Goal: Task Accomplishment & Management: Manage account settings

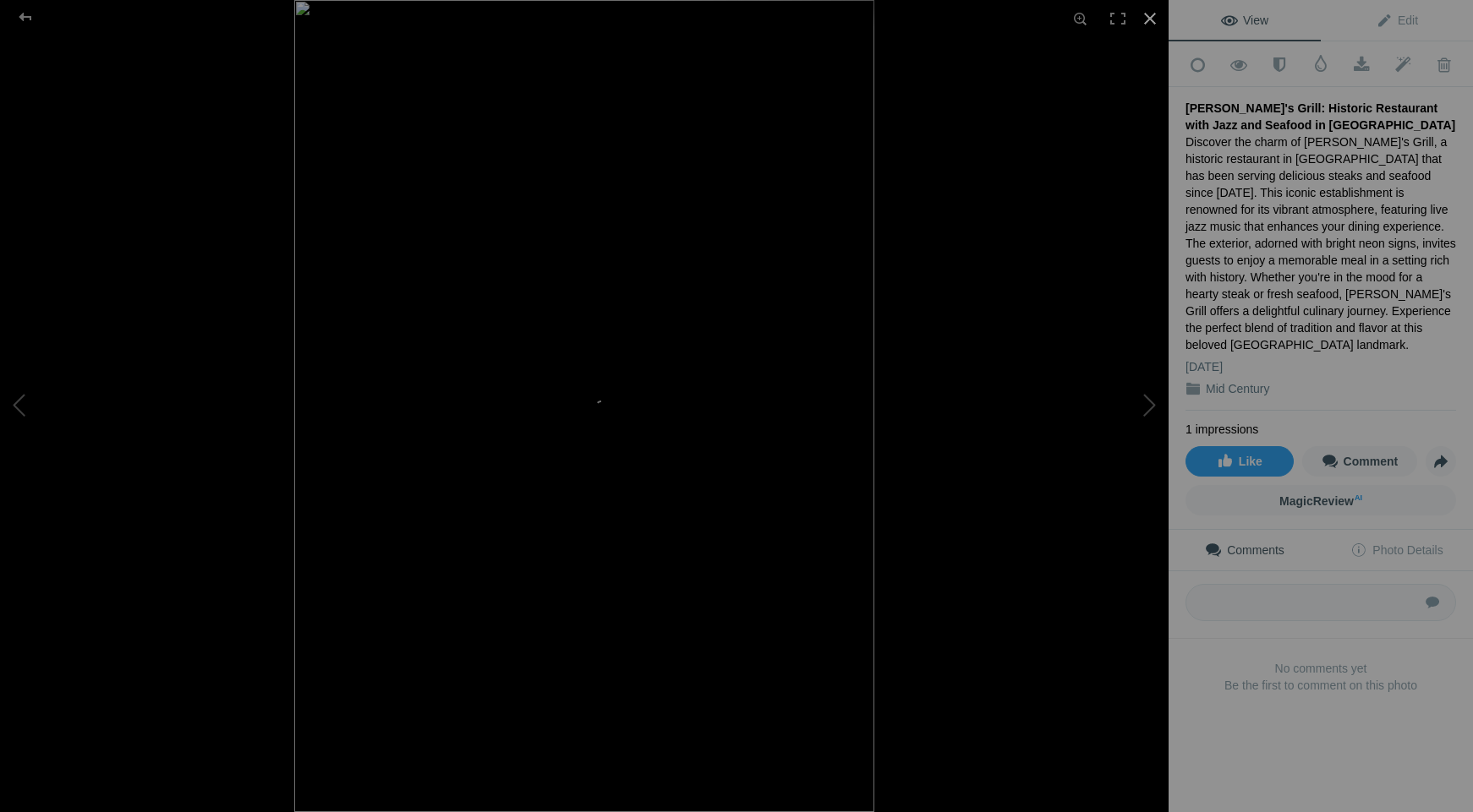
click at [1148, 20] on div at bounding box center [1149, 18] width 37 height 37
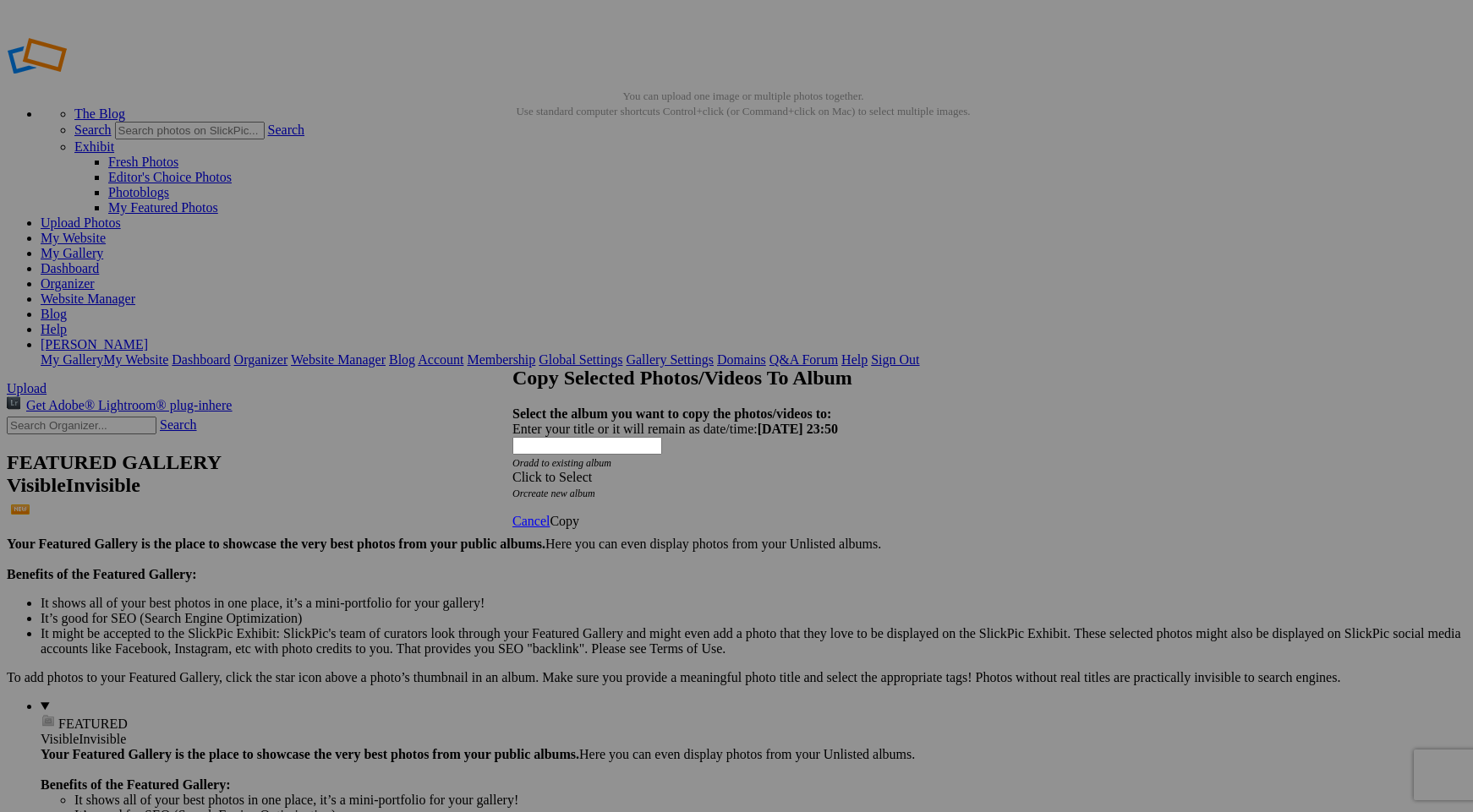
click at [662, 406] on strong "Select the album you want to copy the photos/videos to:" at bounding box center [671, 414] width 319 height 14
click at [661, 470] on div "Click to Select" at bounding box center [736, 477] width 448 height 15
click at [601, 479] on link "Cityscapes" at bounding box center [614, 471] width 59 height 14
click at [579, 514] on span "Copy" at bounding box center [564, 521] width 30 height 14
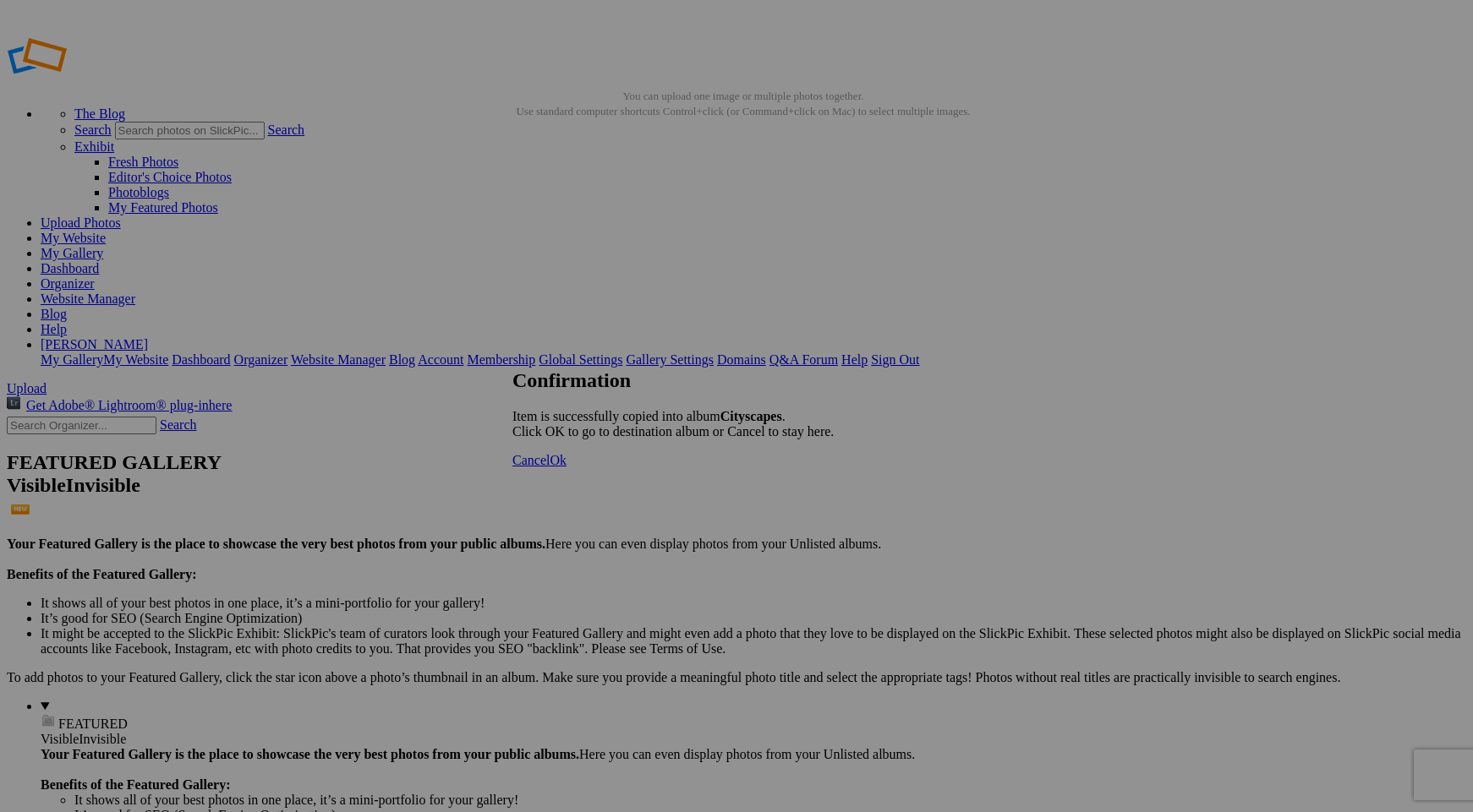
click at [567, 467] on span "Ok" at bounding box center [558, 461] width 17 height 14
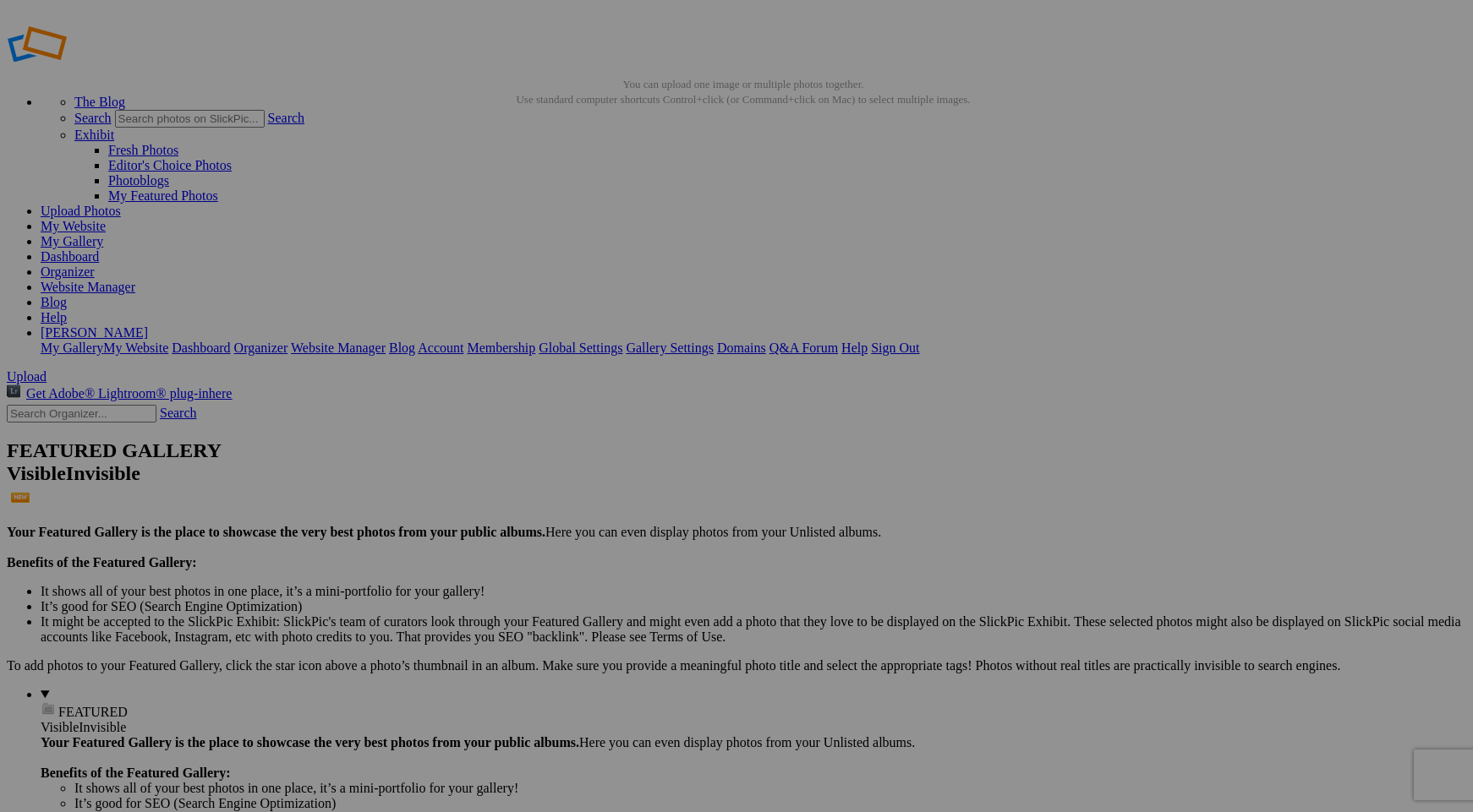
scroll to position [303, 0]
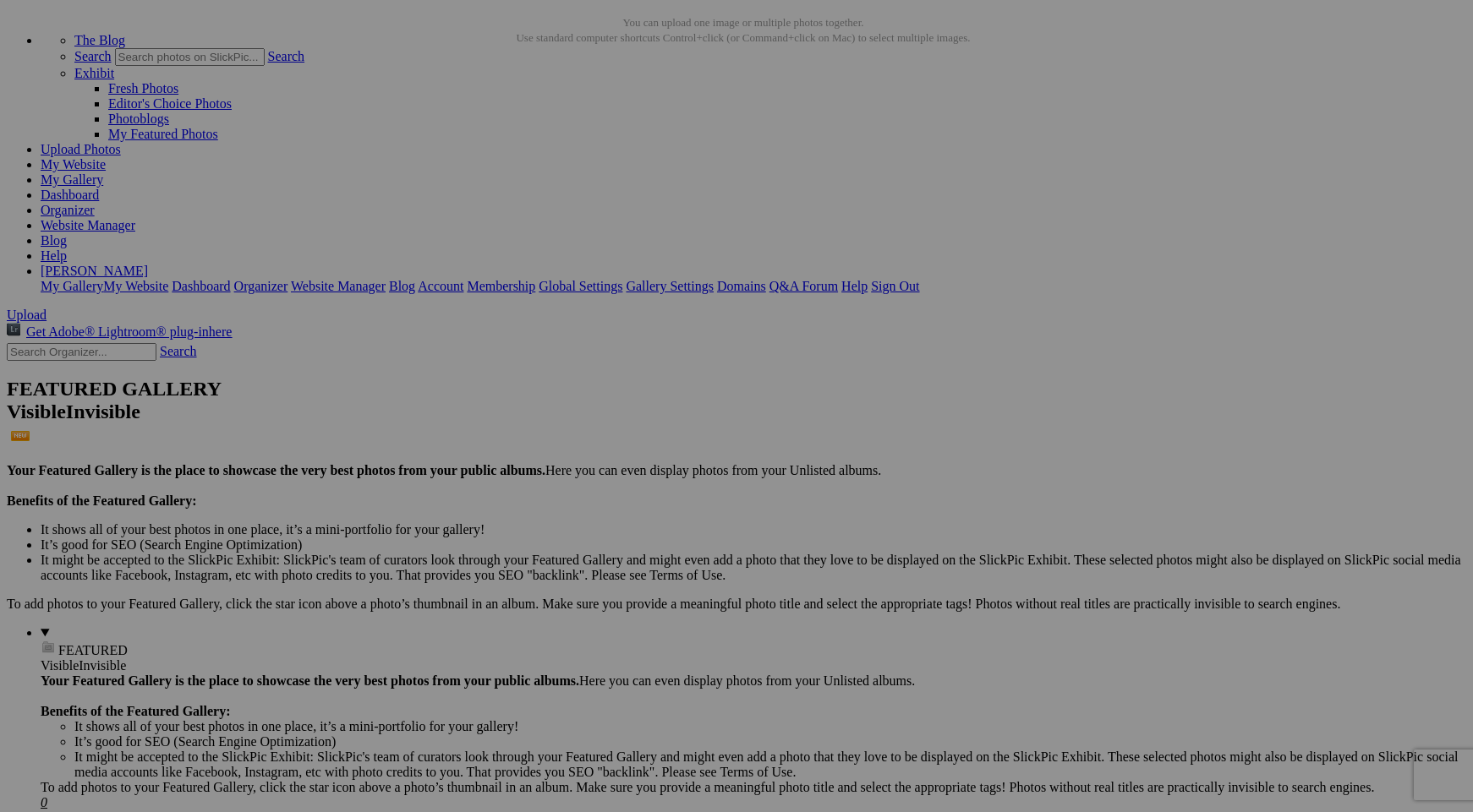
scroll to position [0, 0]
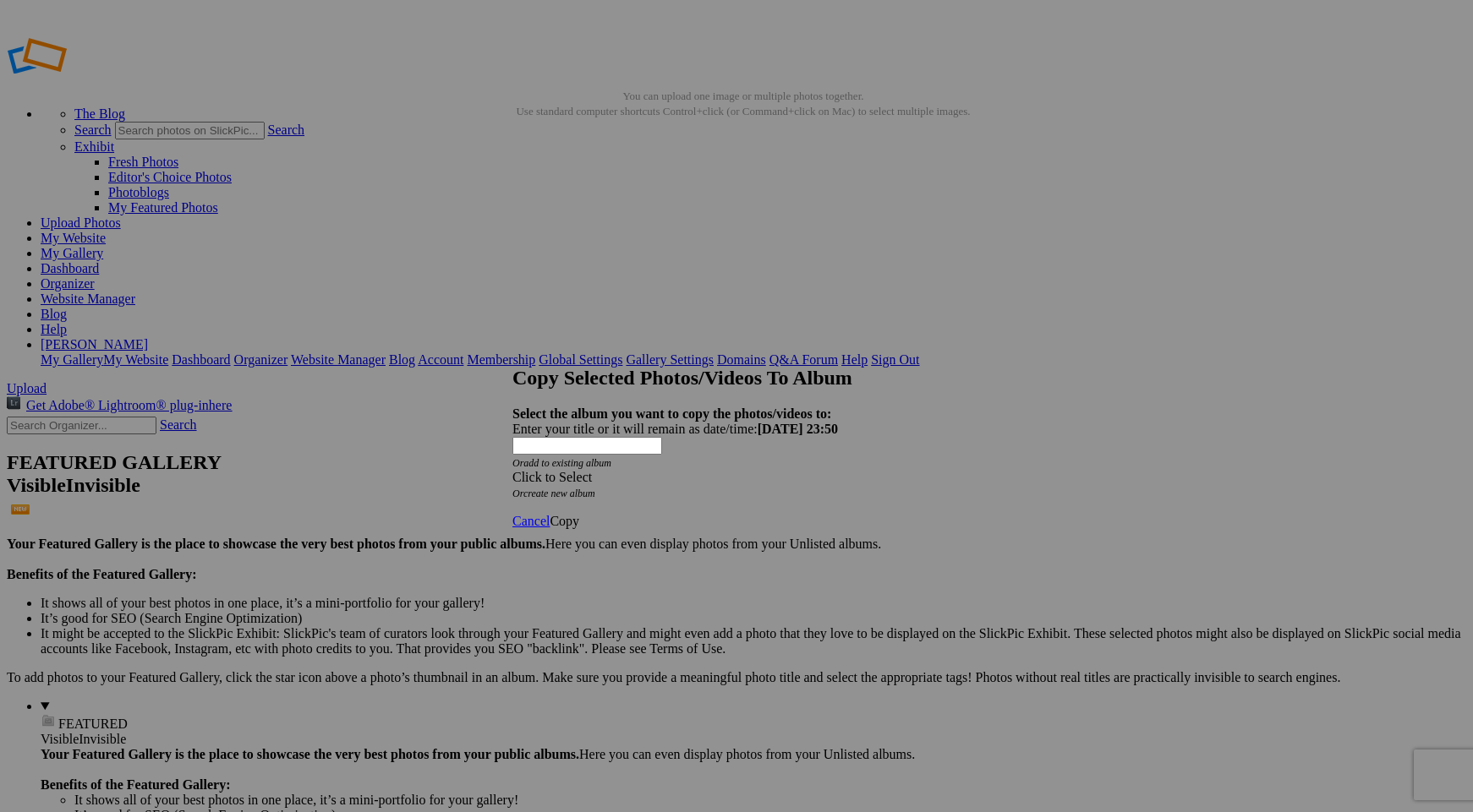
click at [578, 488] on link "create new album" at bounding box center [559, 493] width 72 height 12
click at [577, 422] on div "Enter your title or it will remain as date/time: 2025-08-16 23:50" at bounding box center [736, 429] width 448 height 15
type input "Black & White"
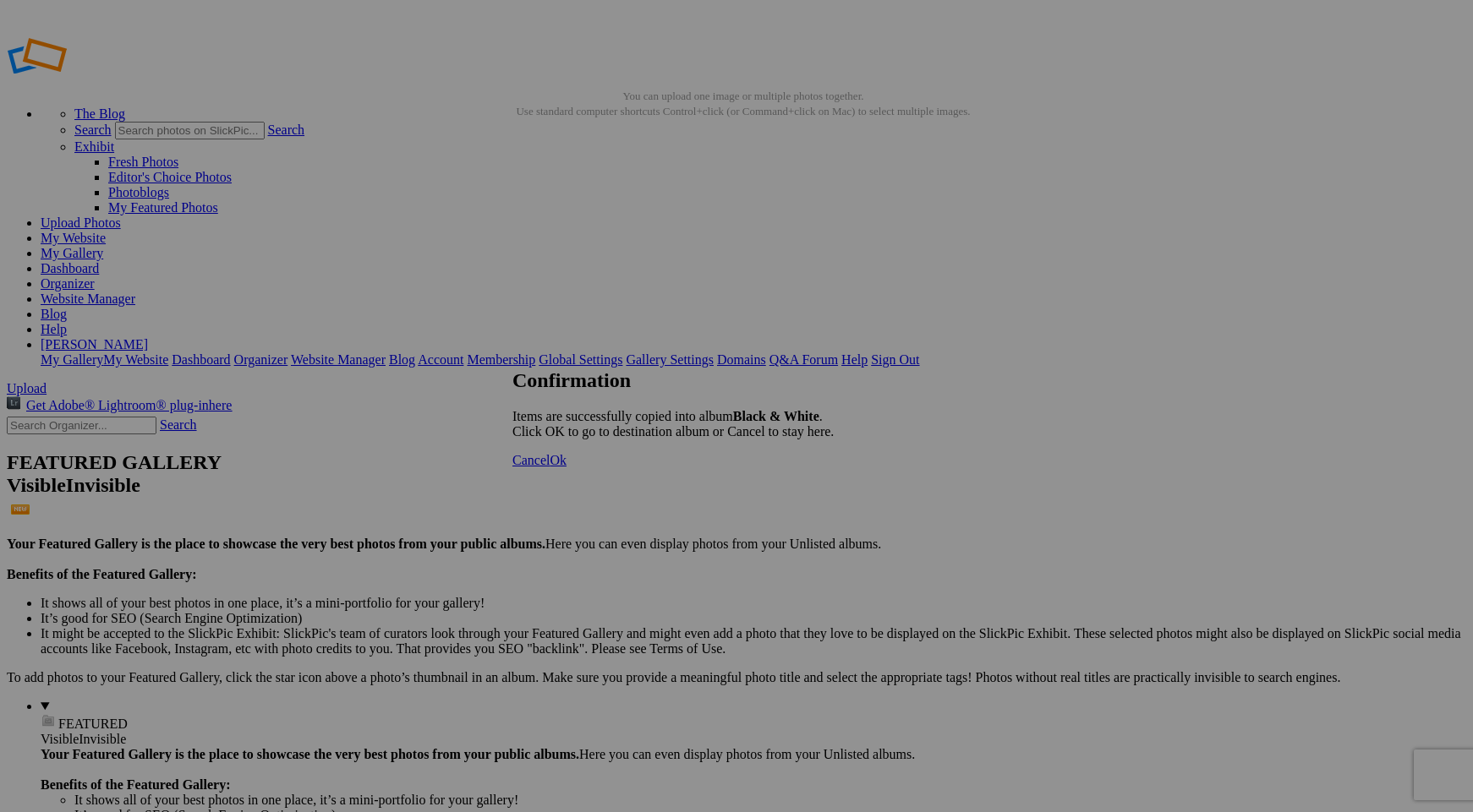
click at [567, 467] on span "Ok" at bounding box center [558, 461] width 17 height 14
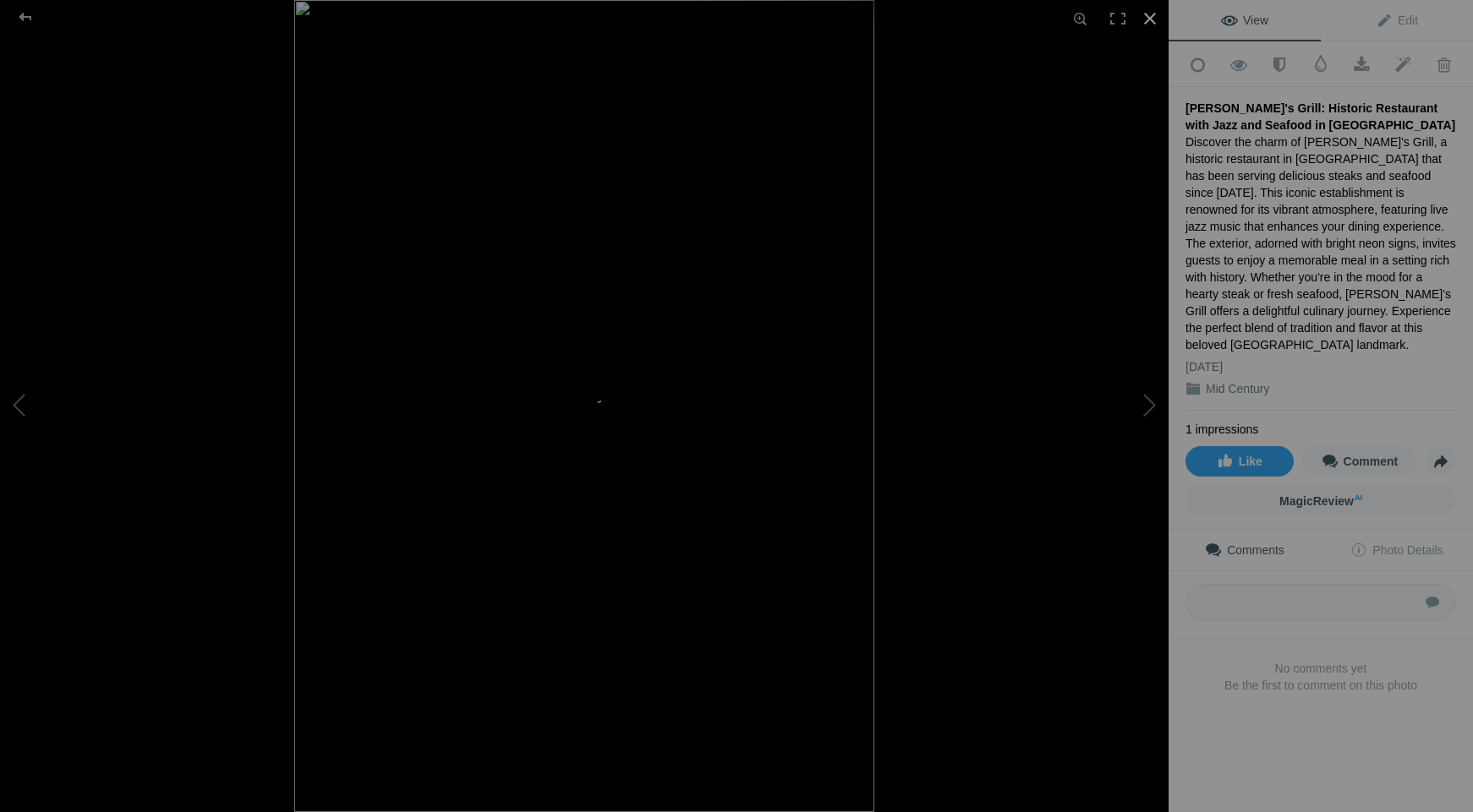
click at [1149, 18] on div at bounding box center [1149, 18] width 37 height 37
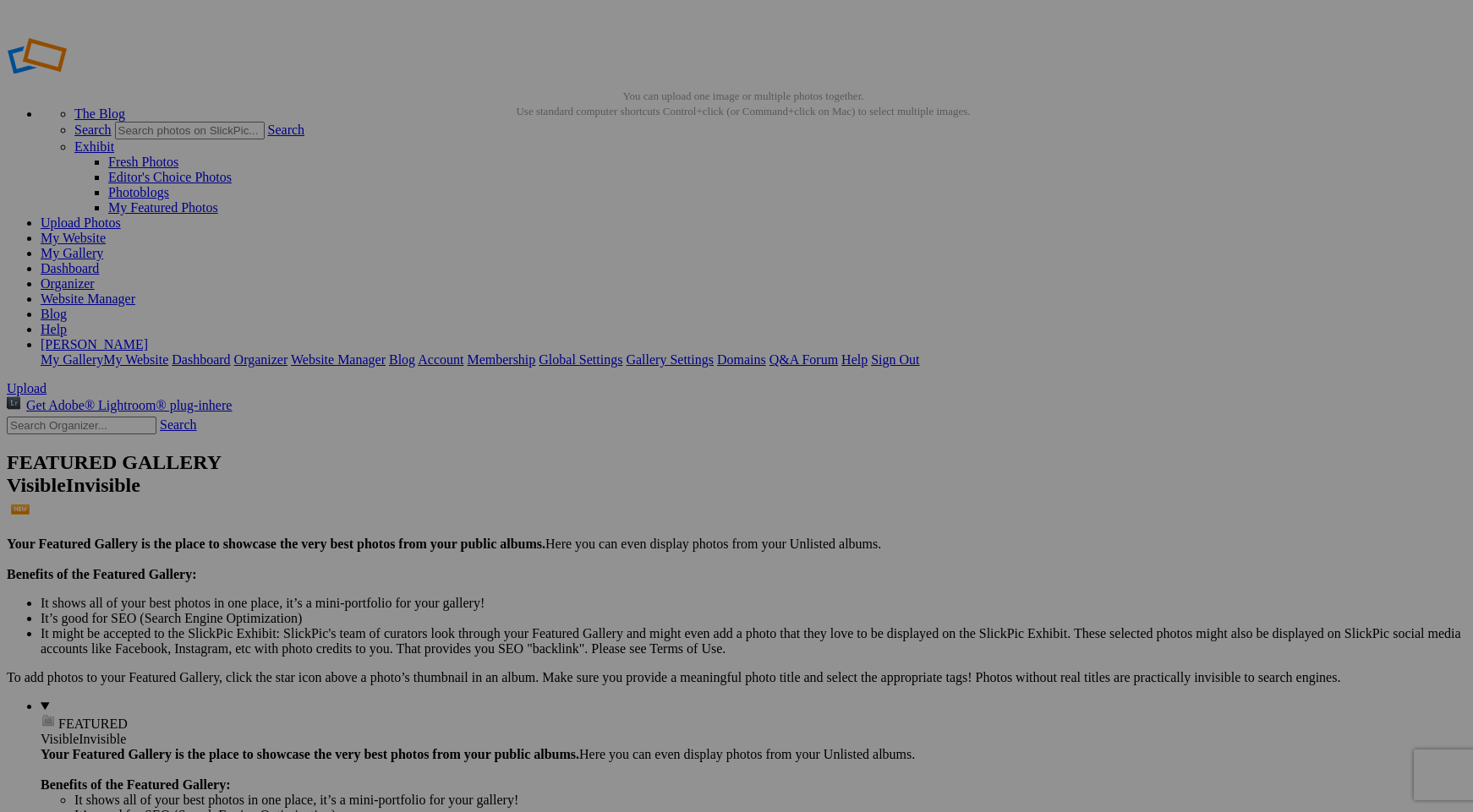
click at [136, 292] on link "Website Manager" at bounding box center [88, 299] width 95 height 14
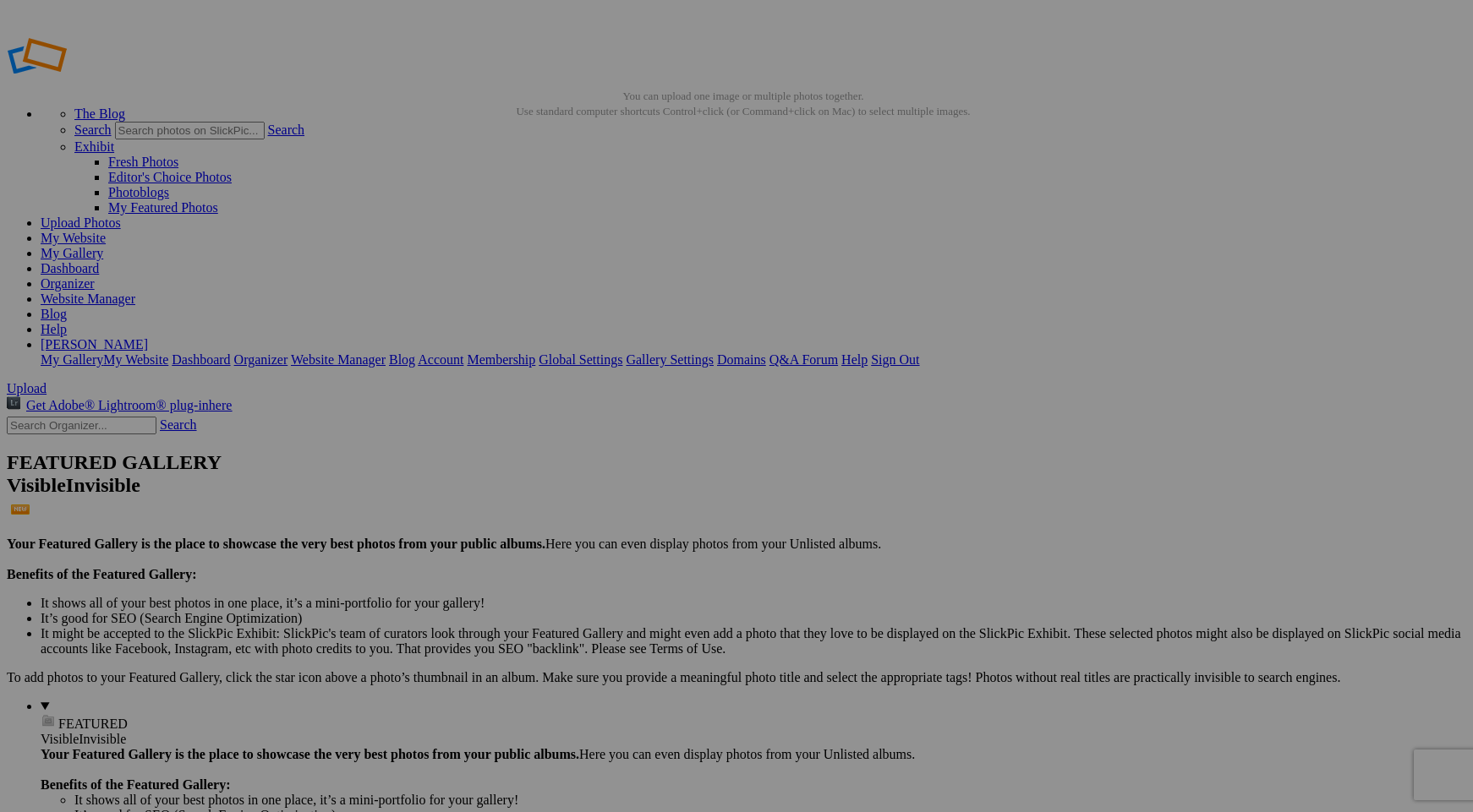
click at [624, 520] on span "Yes" at bounding box center [615, 517] width 20 height 14
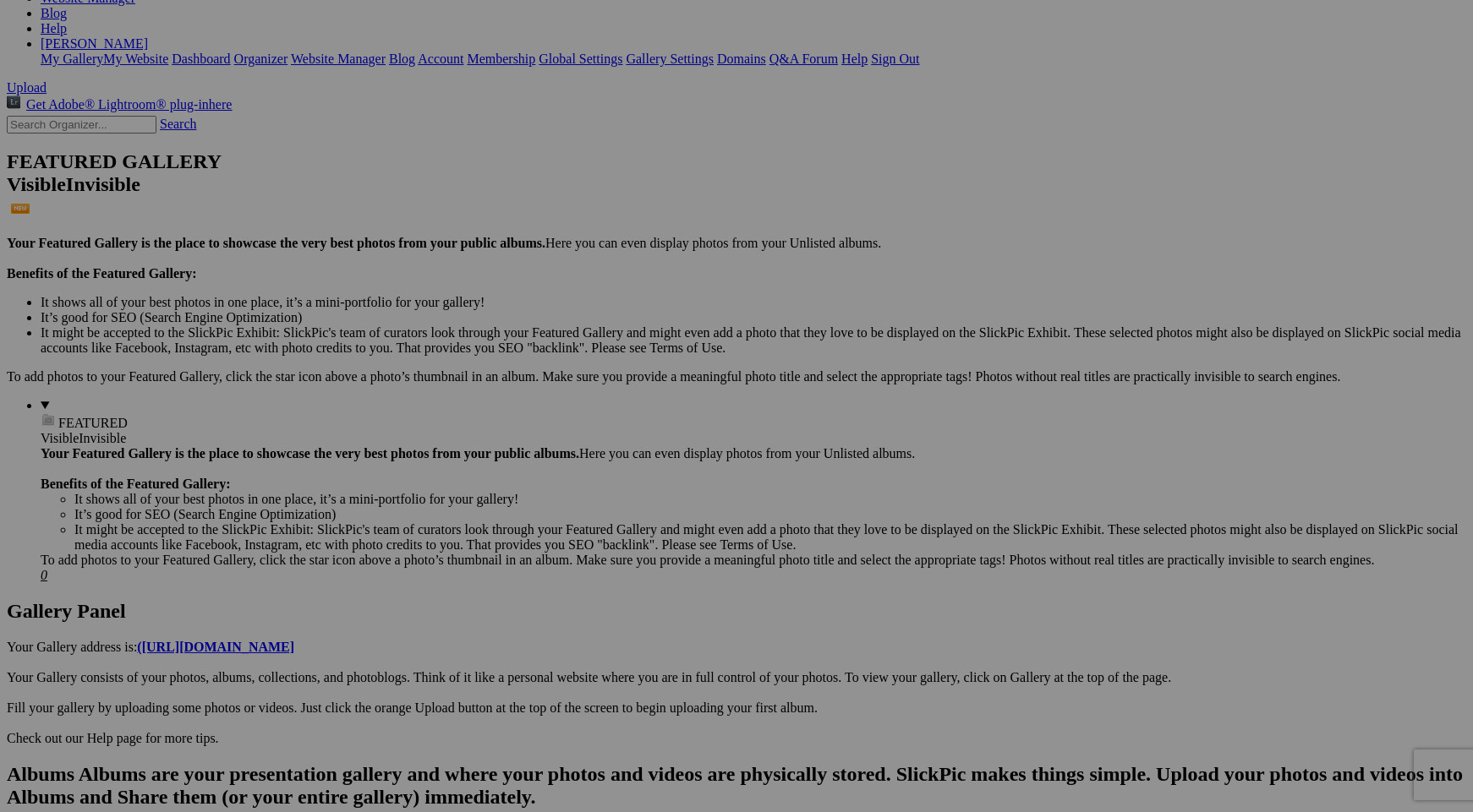
scroll to position [303, 0]
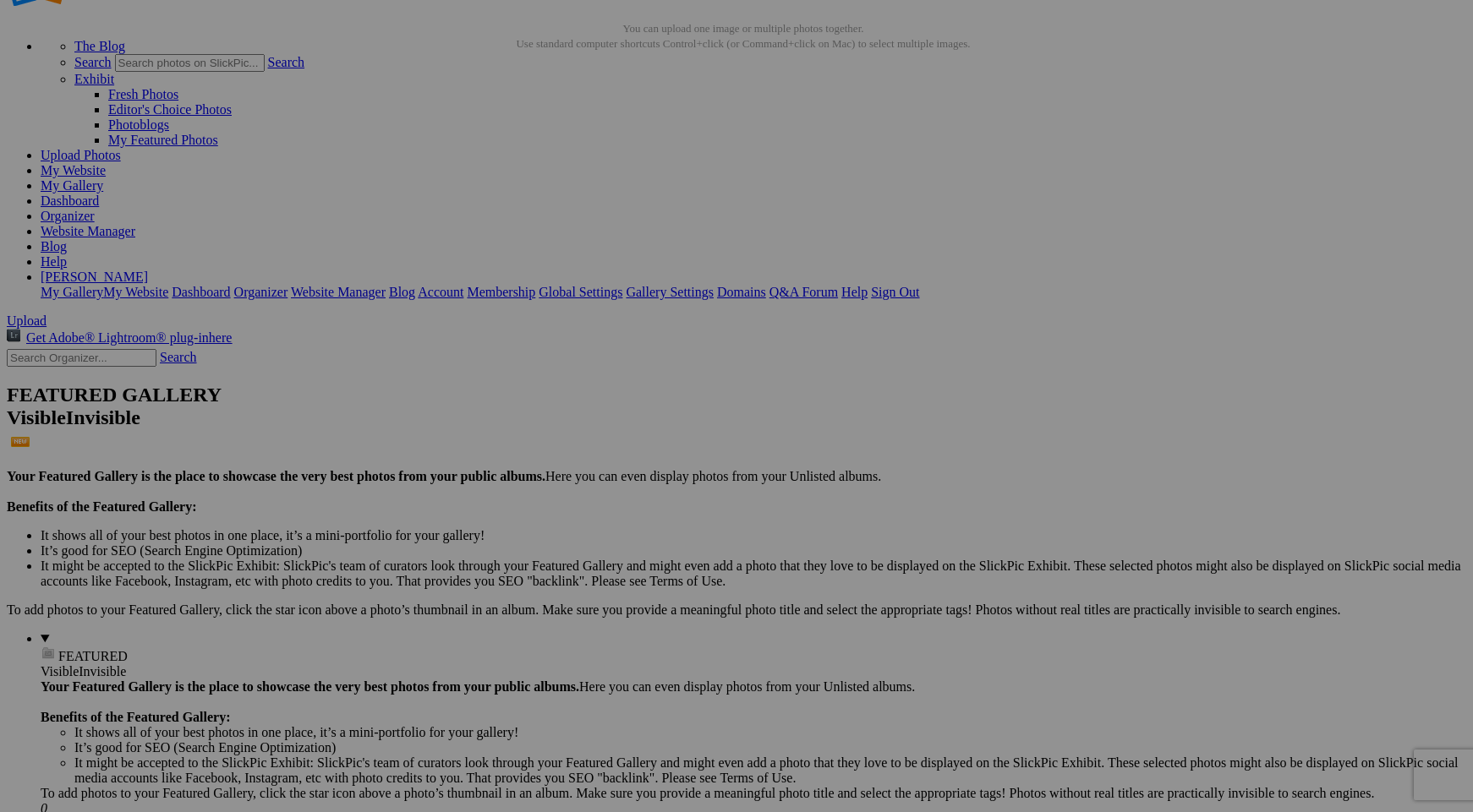
scroll to position [0, 0]
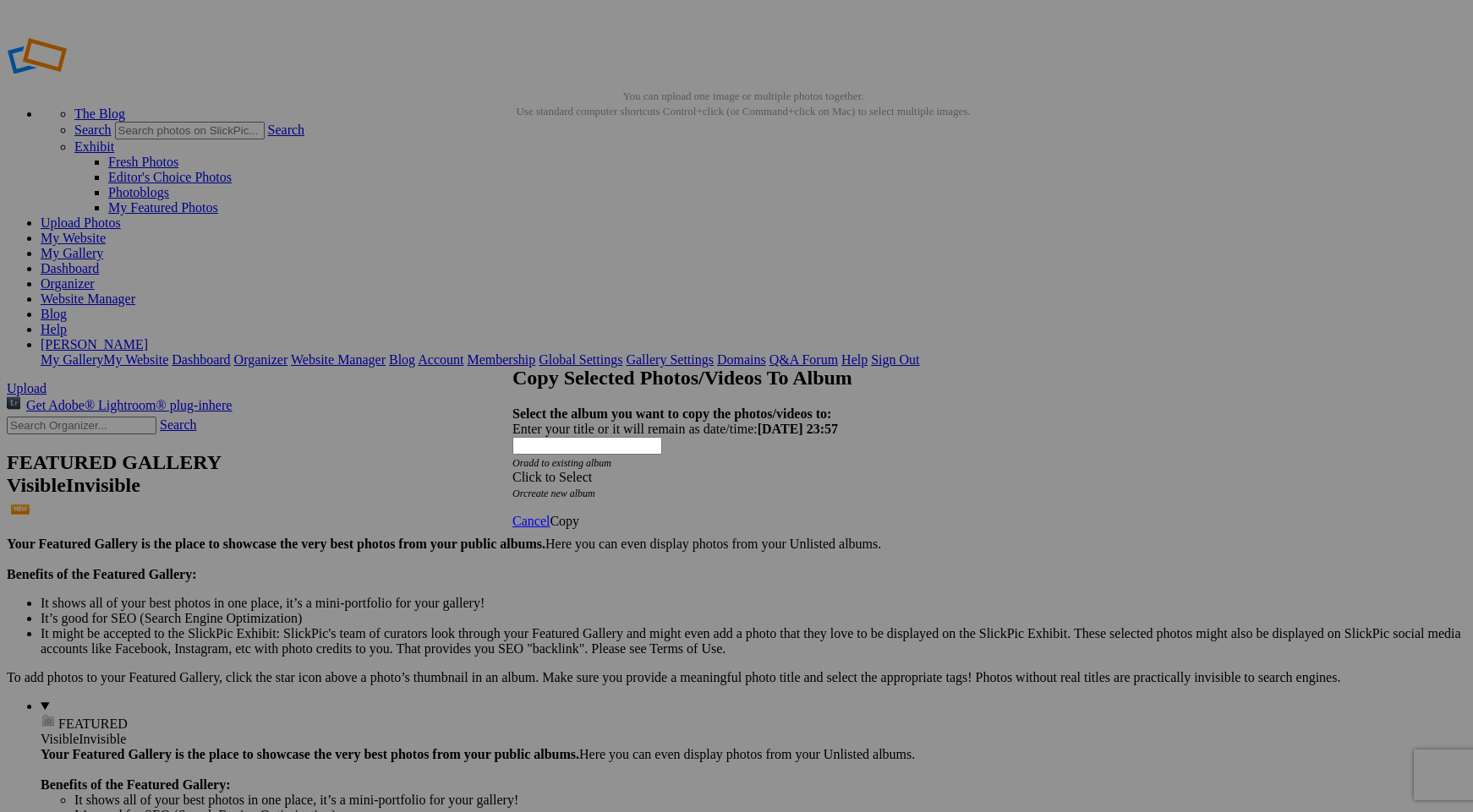
click at [790, 470] on div "Click to Select" at bounding box center [736, 477] width 448 height 15
click at [643, 493] on link "Cityscapes" at bounding box center [614, 487] width 59 height 14
click at [579, 514] on span "Copy" at bounding box center [564, 521] width 30 height 14
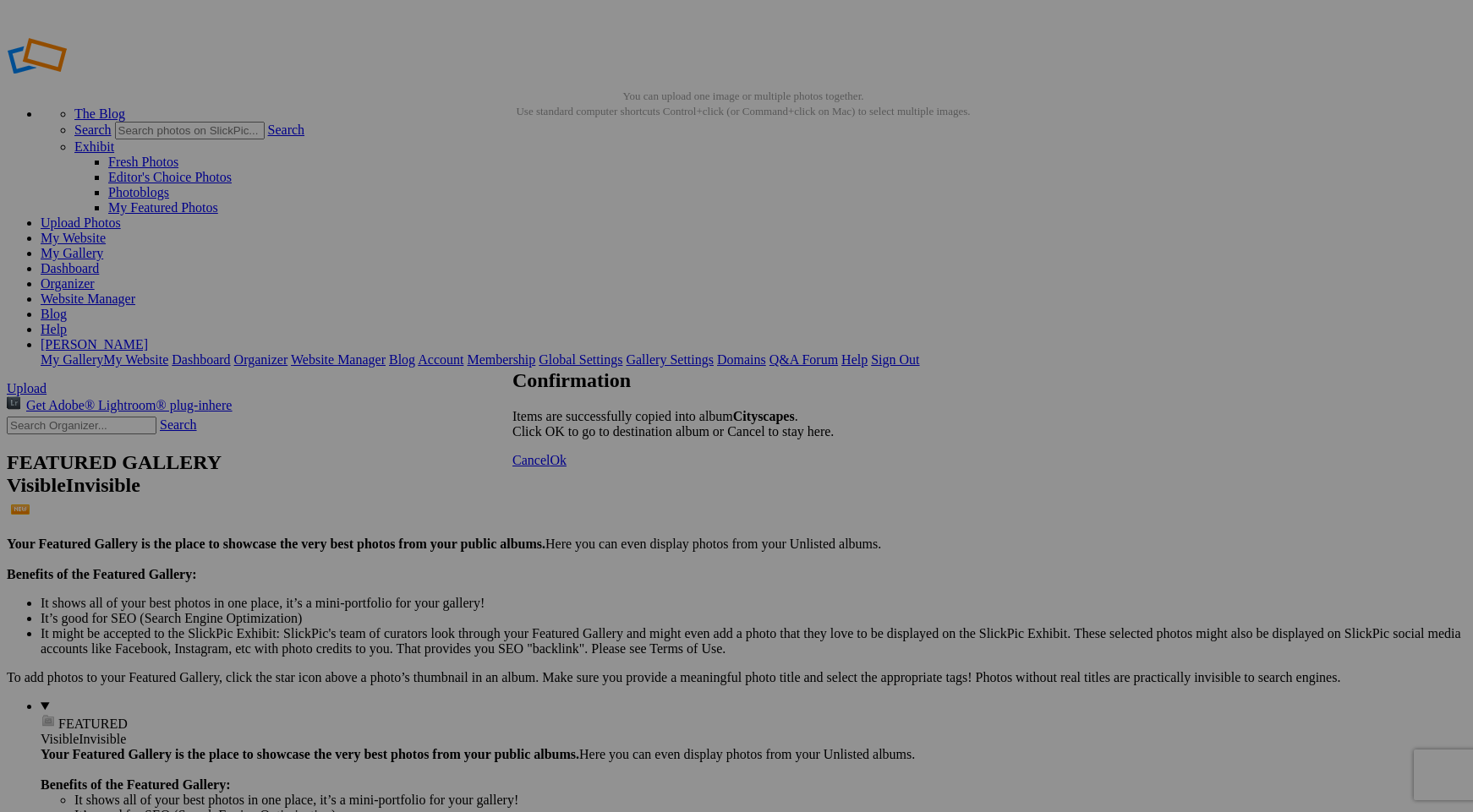
click at [567, 467] on span "Ok" at bounding box center [558, 461] width 17 height 14
drag, startPoint x: 610, startPoint y: 236, endPoint x: 1008, endPoint y: 446, distance: 450.0
drag, startPoint x: 495, startPoint y: 247, endPoint x: 1065, endPoint y: 459, distance: 608.1
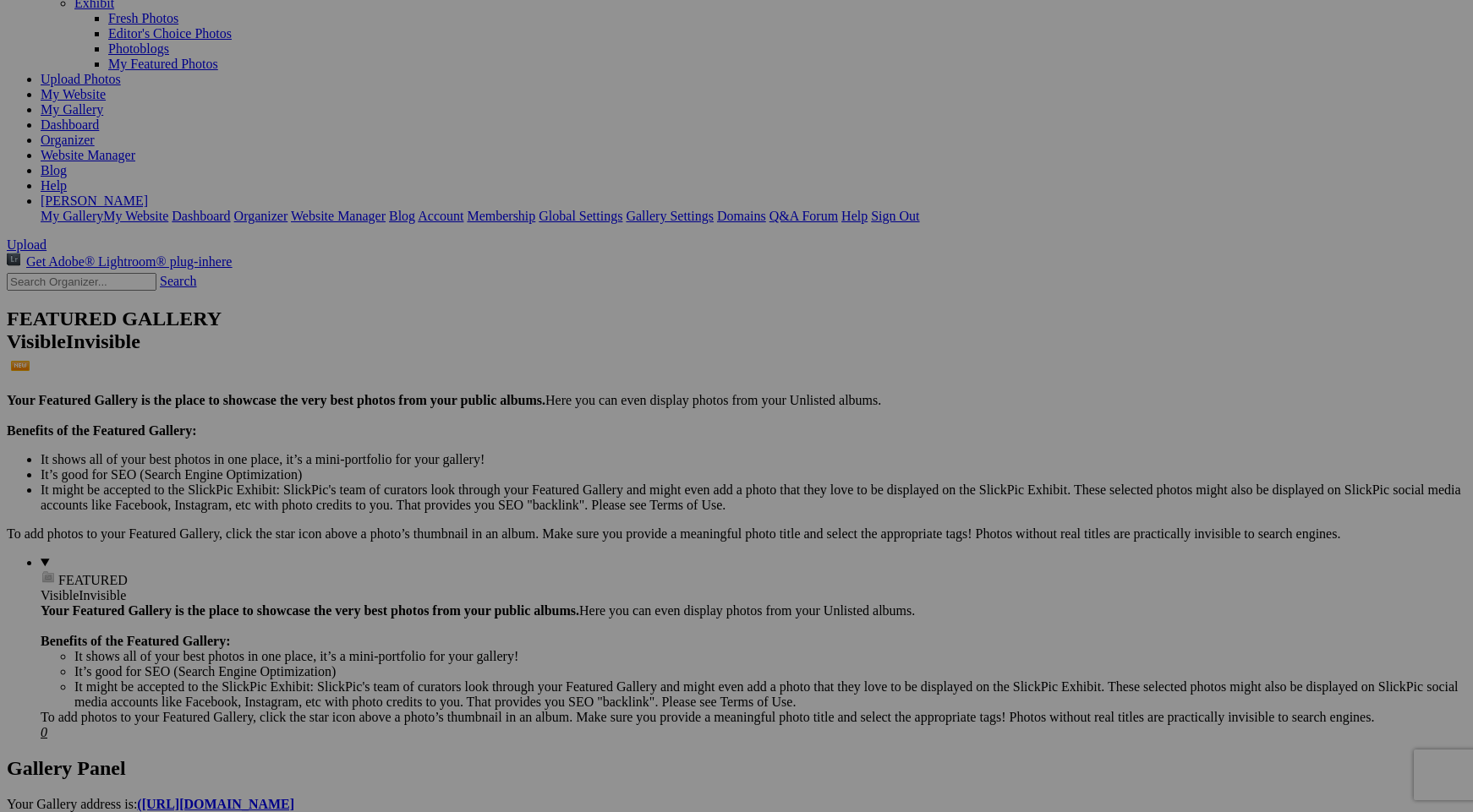
scroll to position [117, 0]
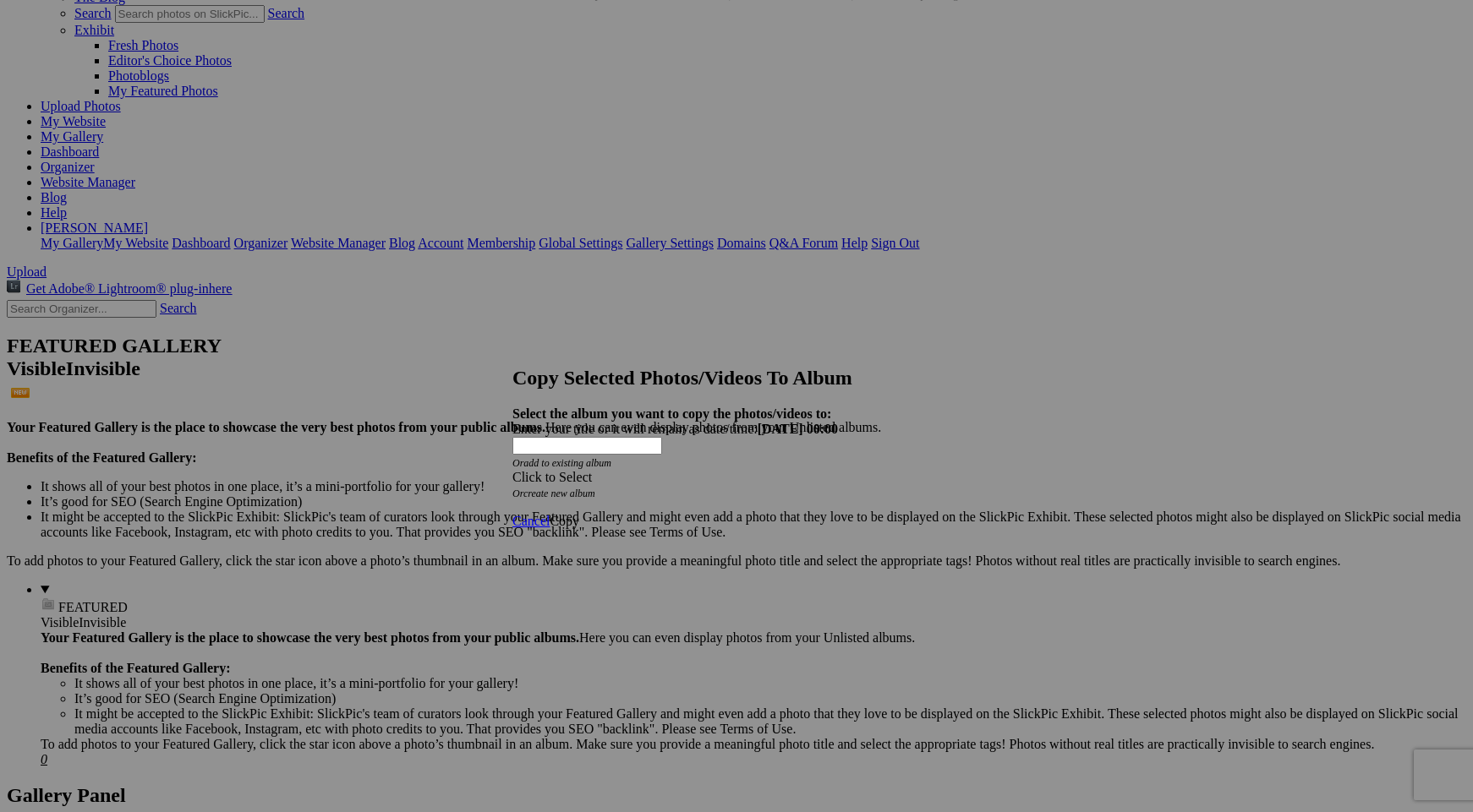
click at [692, 470] on div "Click to Select" at bounding box center [736, 477] width 448 height 15
click at [648, 479] on link "Landscapes" at bounding box center [616, 471] width 63 height 14
click at [579, 514] on span "Copy" at bounding box center [564, 521] width 30 height 14
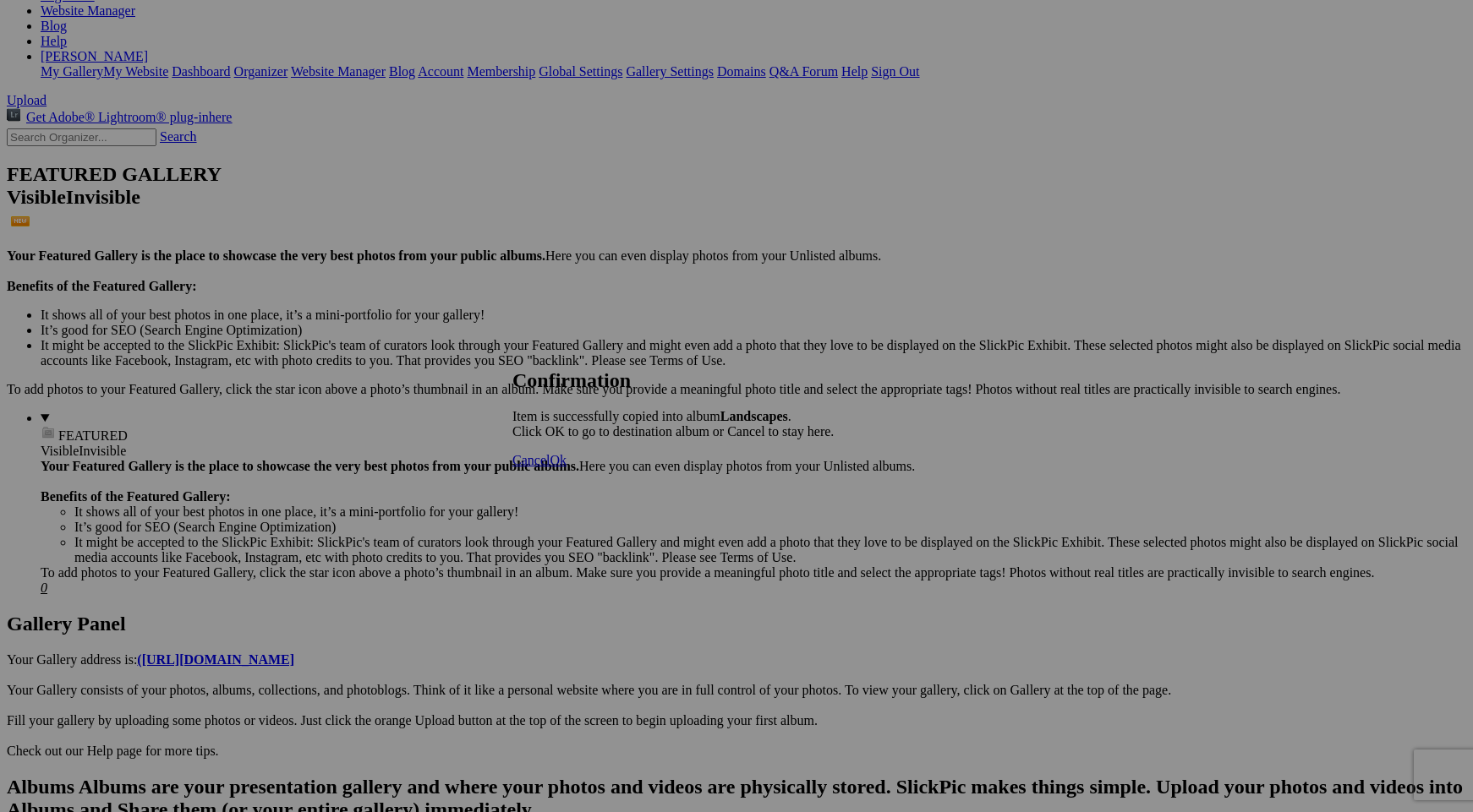
scroll to position [289, 0]
click at [512, 353] on link at bounding box center [512, 353] width 0 height 0
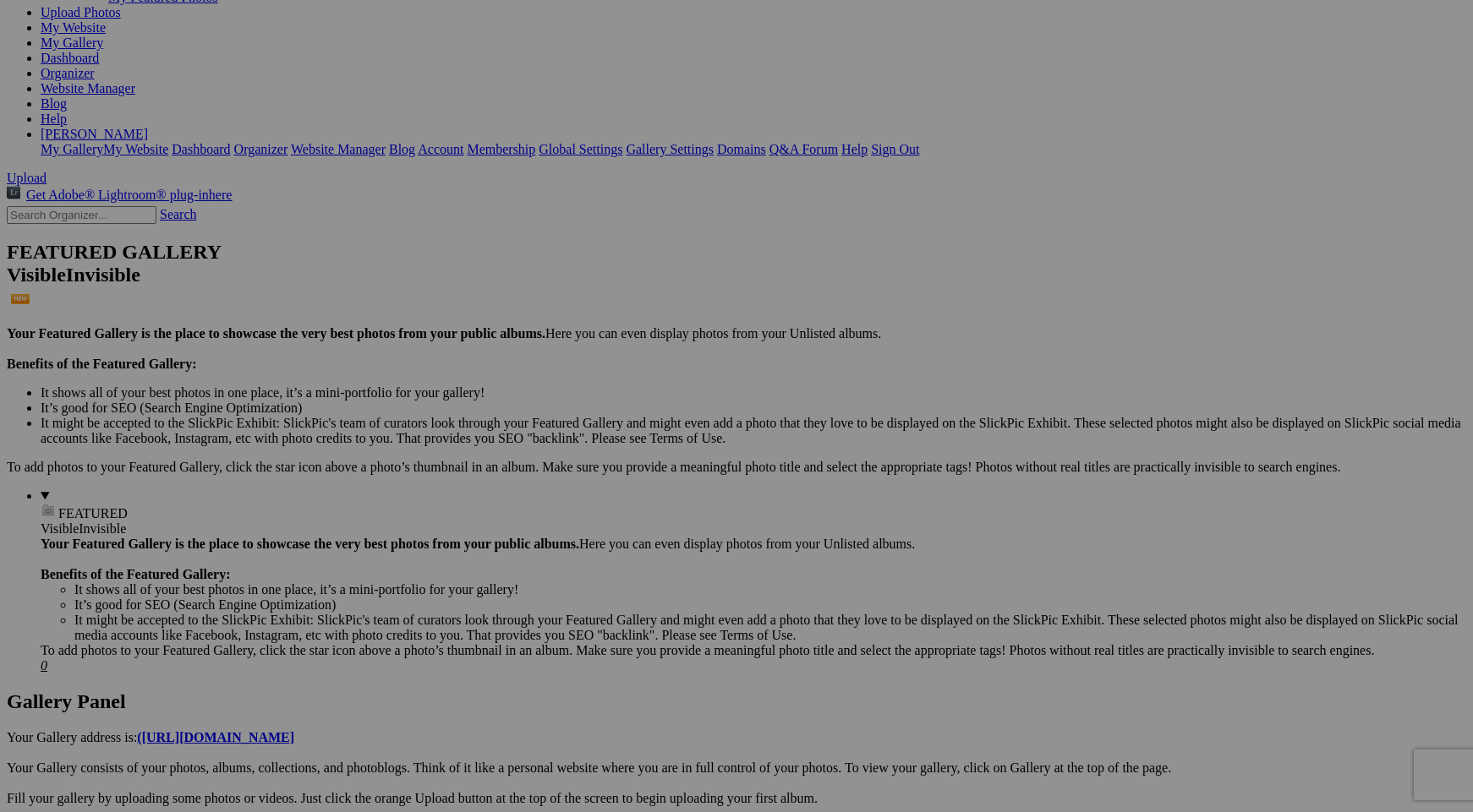
scroll to position [303, 0]
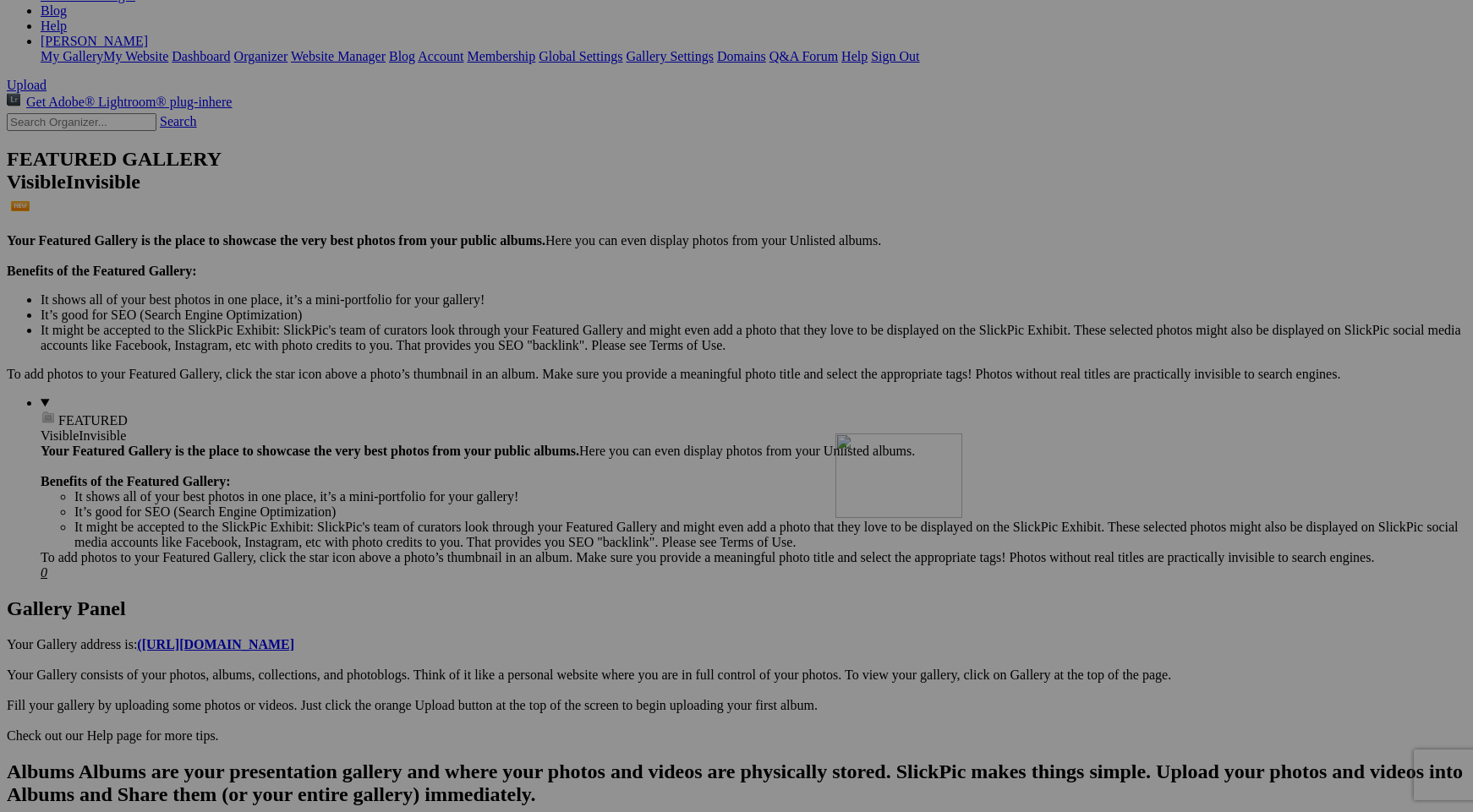
drag, startPoint x: 760, startPoint y: 397, endPoint x: 1078, endPoint y: 581, distance: 367.4
drag, startPoint x: 333, startPoint y: 599, endPoint x: 777, endPoint y: 596, distance: 444.0
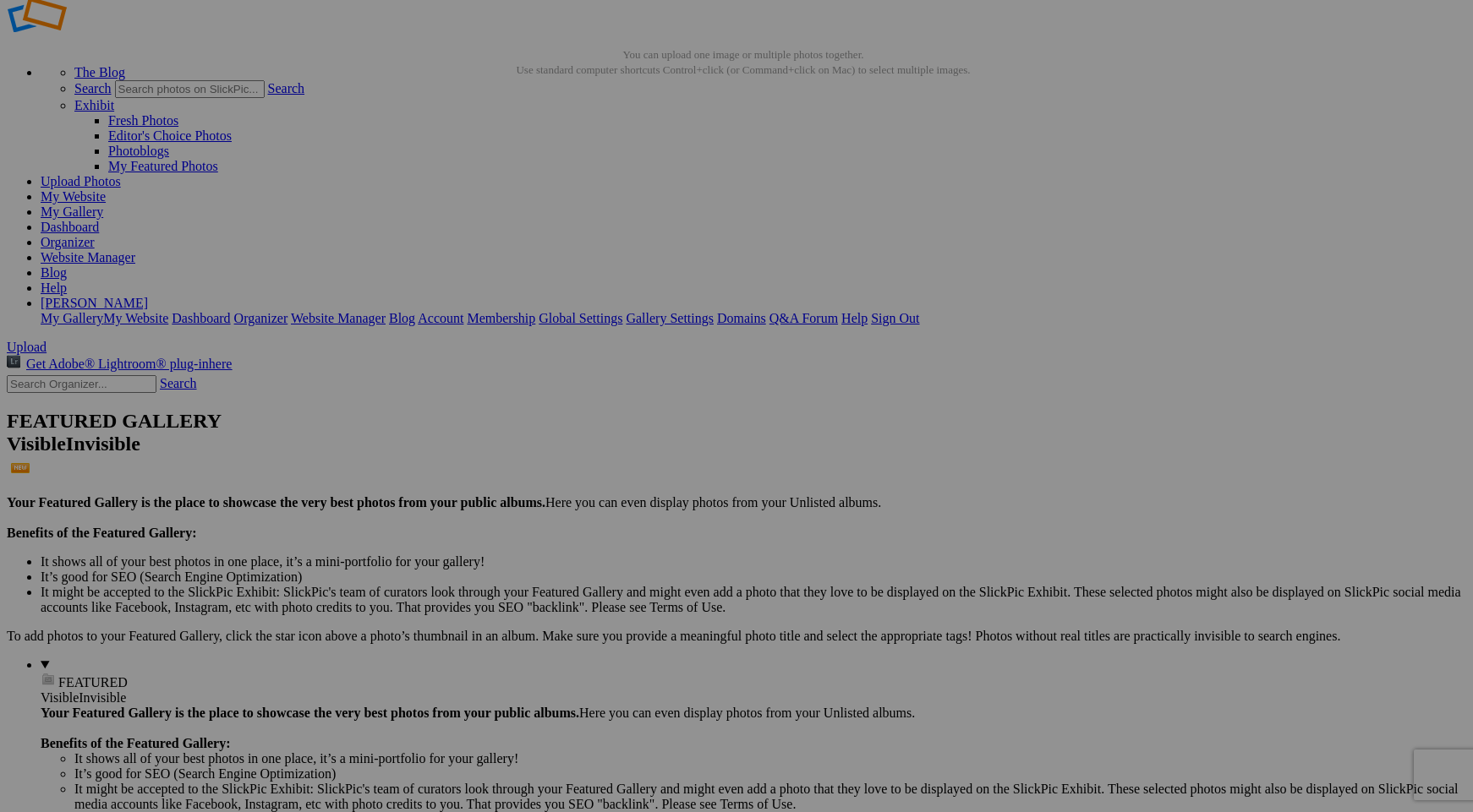
scroll to position [0, 0]
